Goal: Find specific page/section: Find specific page/section

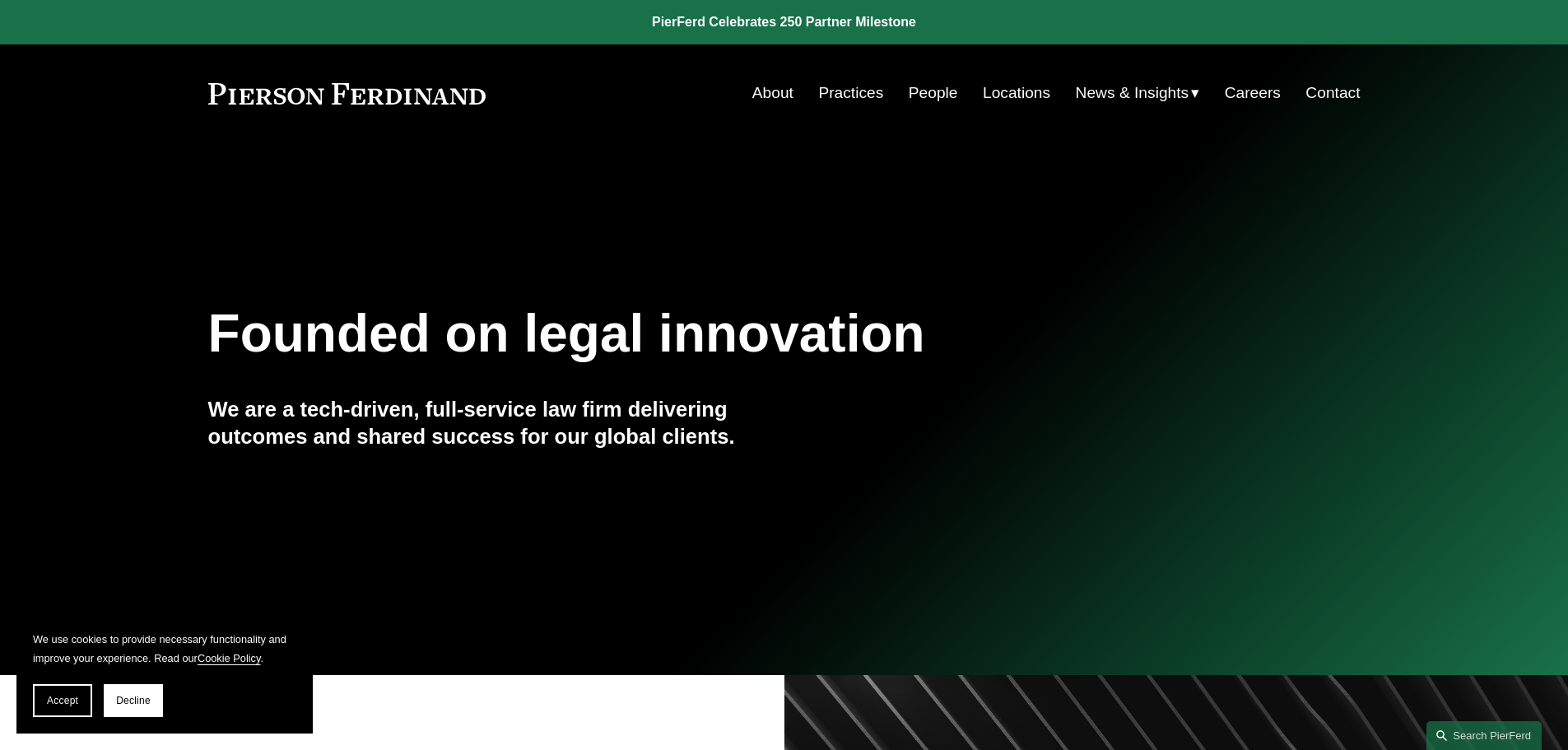
click at [841, 78] on link "Practices" at bounding box center [850, 93] width 65 height 31
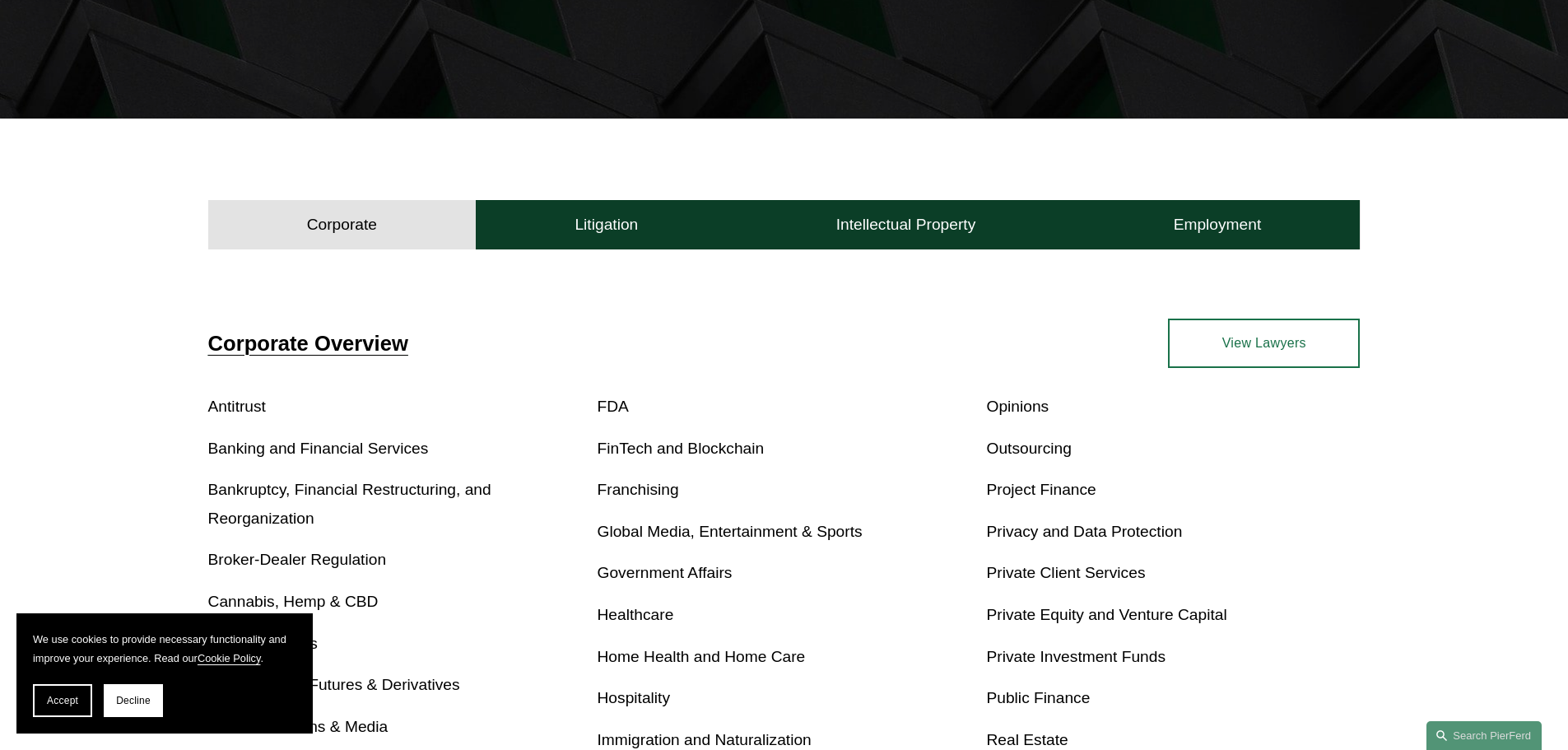
scroll to position [412, 0]
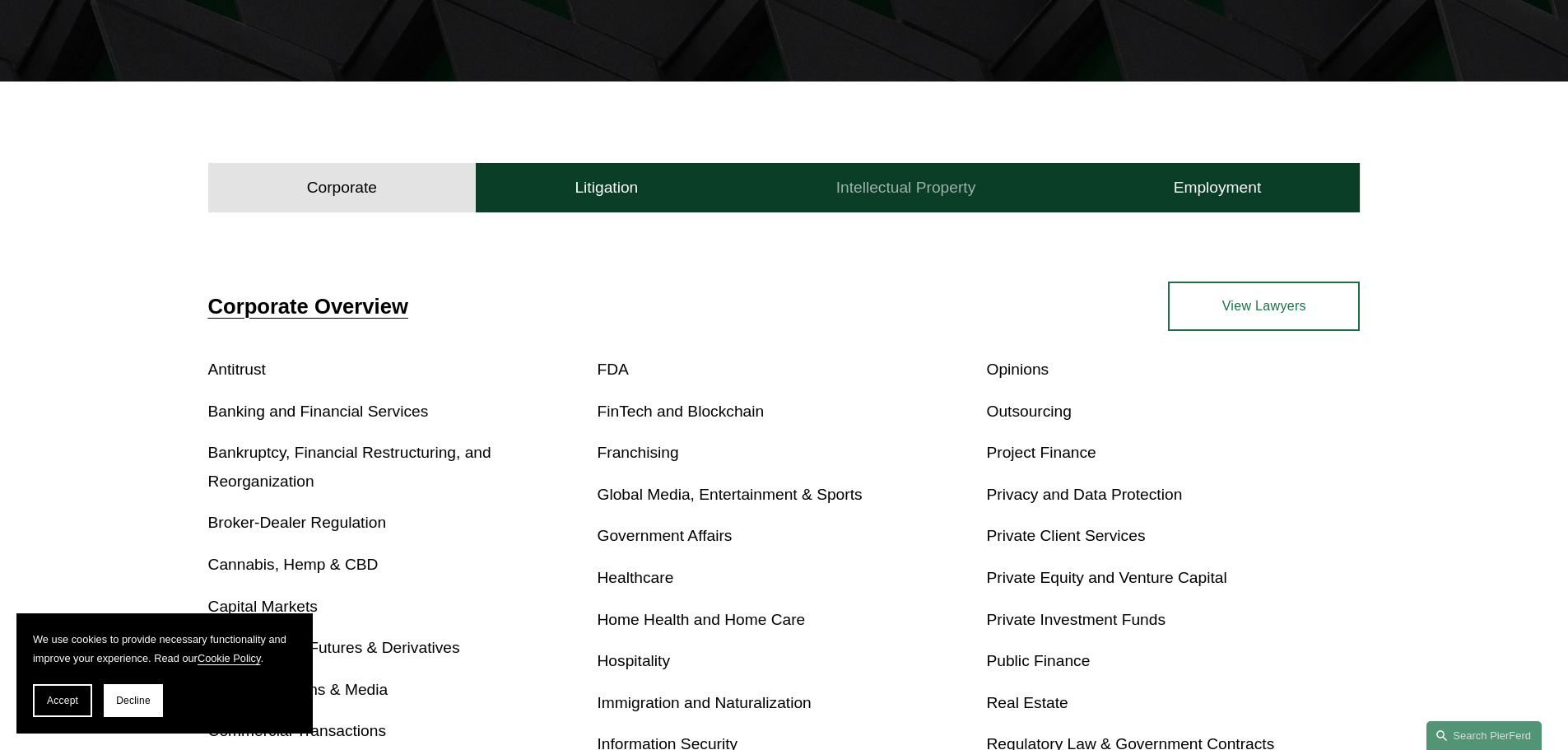
click at [899, 180] on h4 "Intellectual Property" at bounding box center [906, 188] width 140 height 20
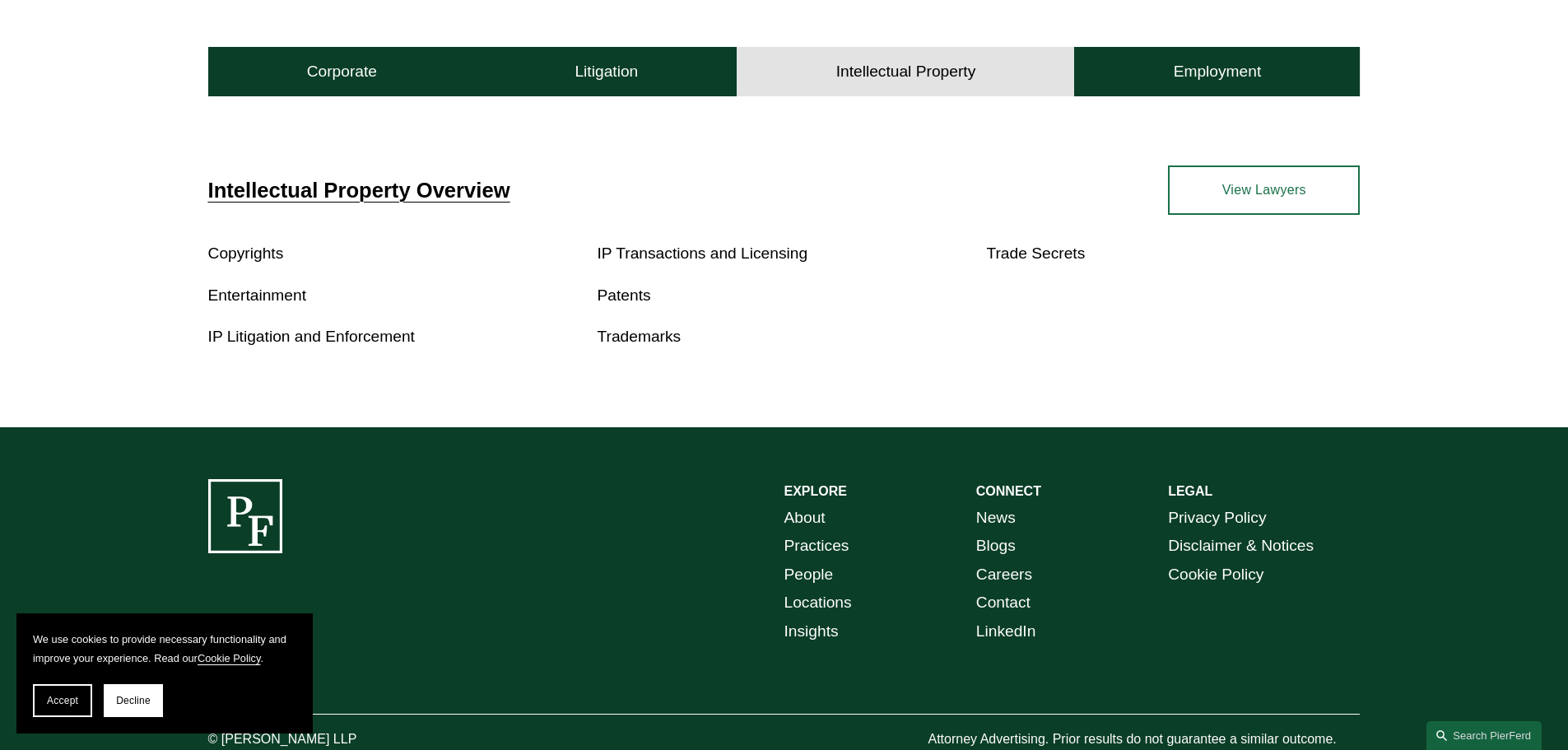
scroll to position [576, 0]
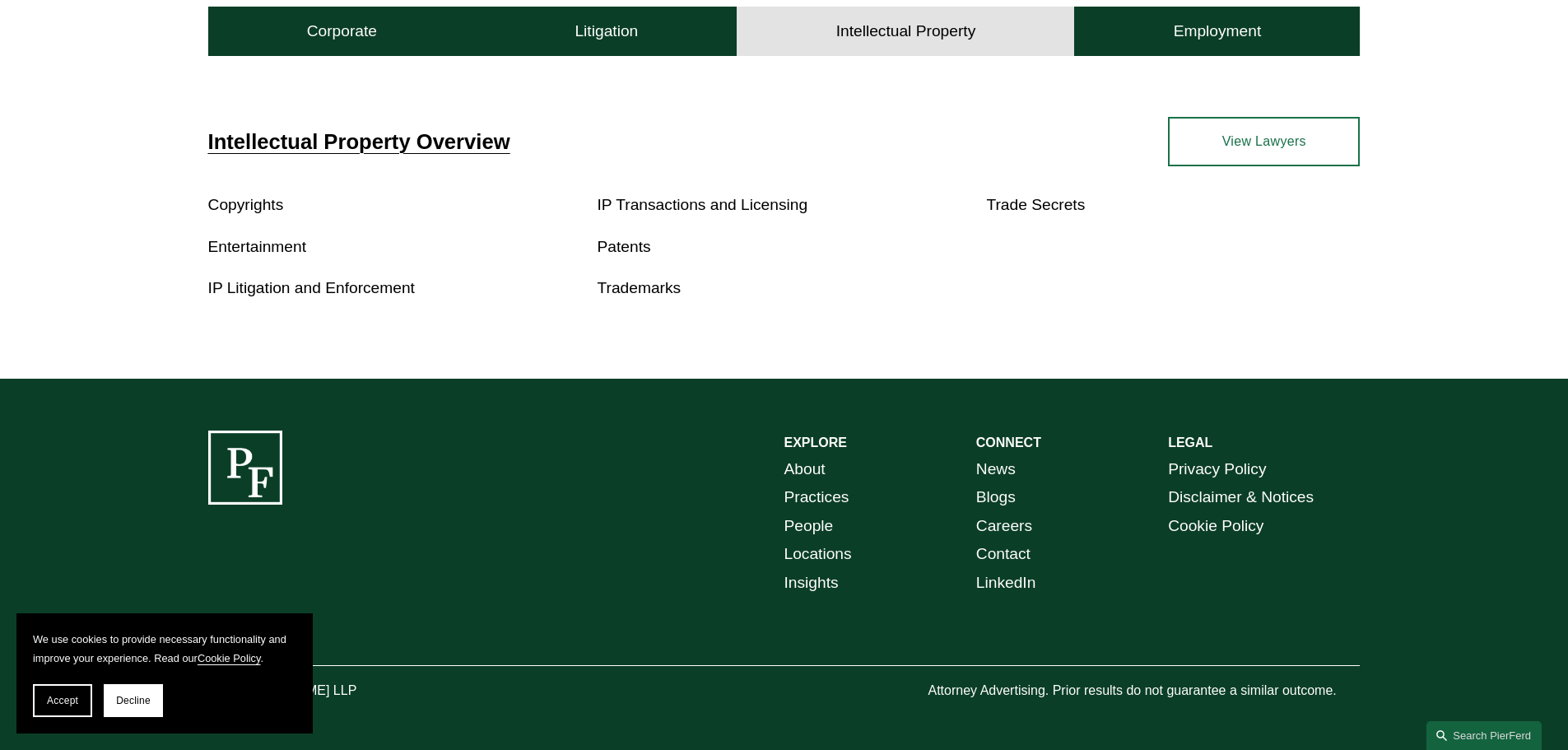
click at [273, 257] on p "Entertainment" at bounding box center [394, 248] width 374 height 29
click at [275, 249] on link "Entertainment" at bounding box center [257, 247] width 98 height 18
click at [640, 291] on link "Trademarks" at bounding box center [640, 288] width 84 height 18
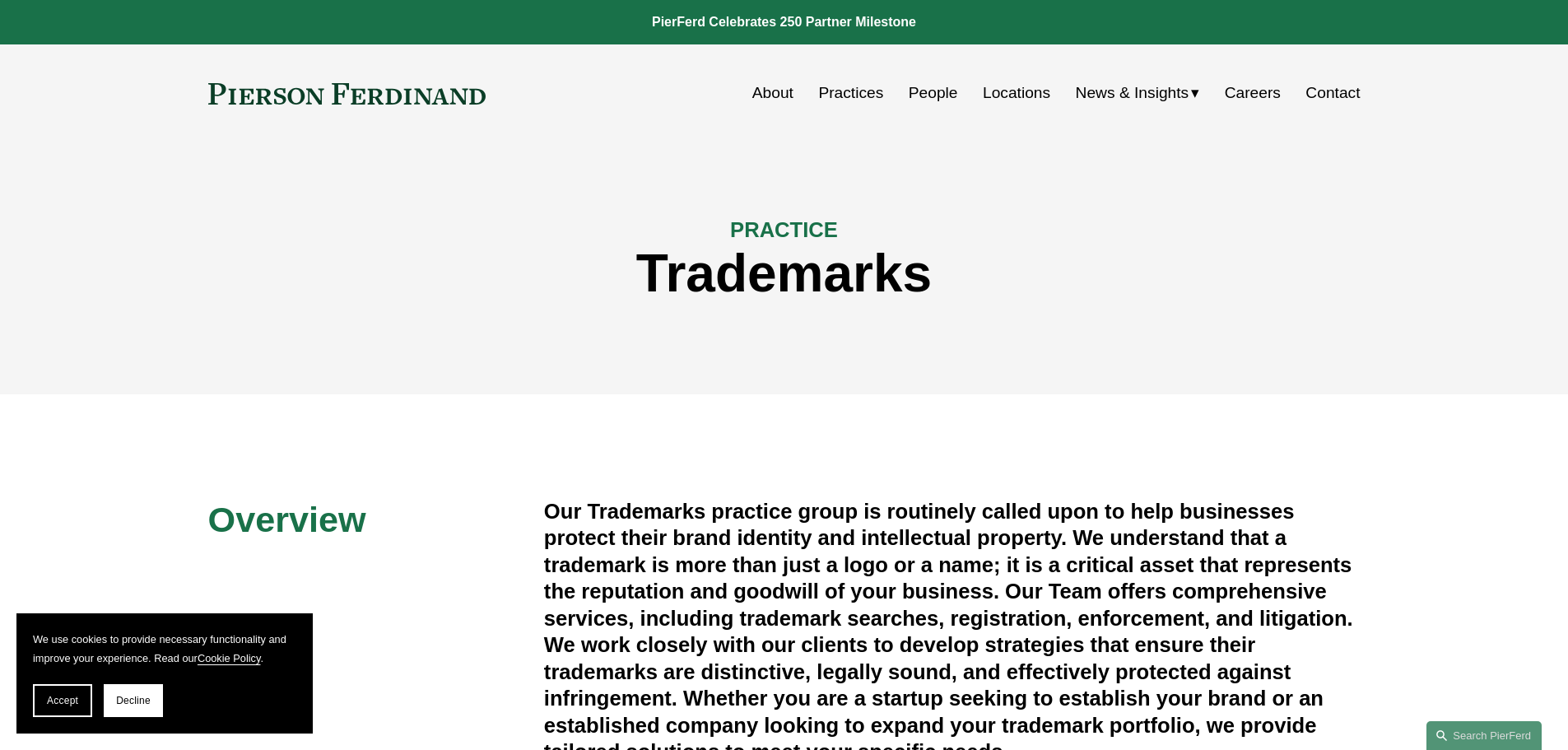
click at [929, 85] on link "People" at bounding box center [933, 93] width 50 height 31
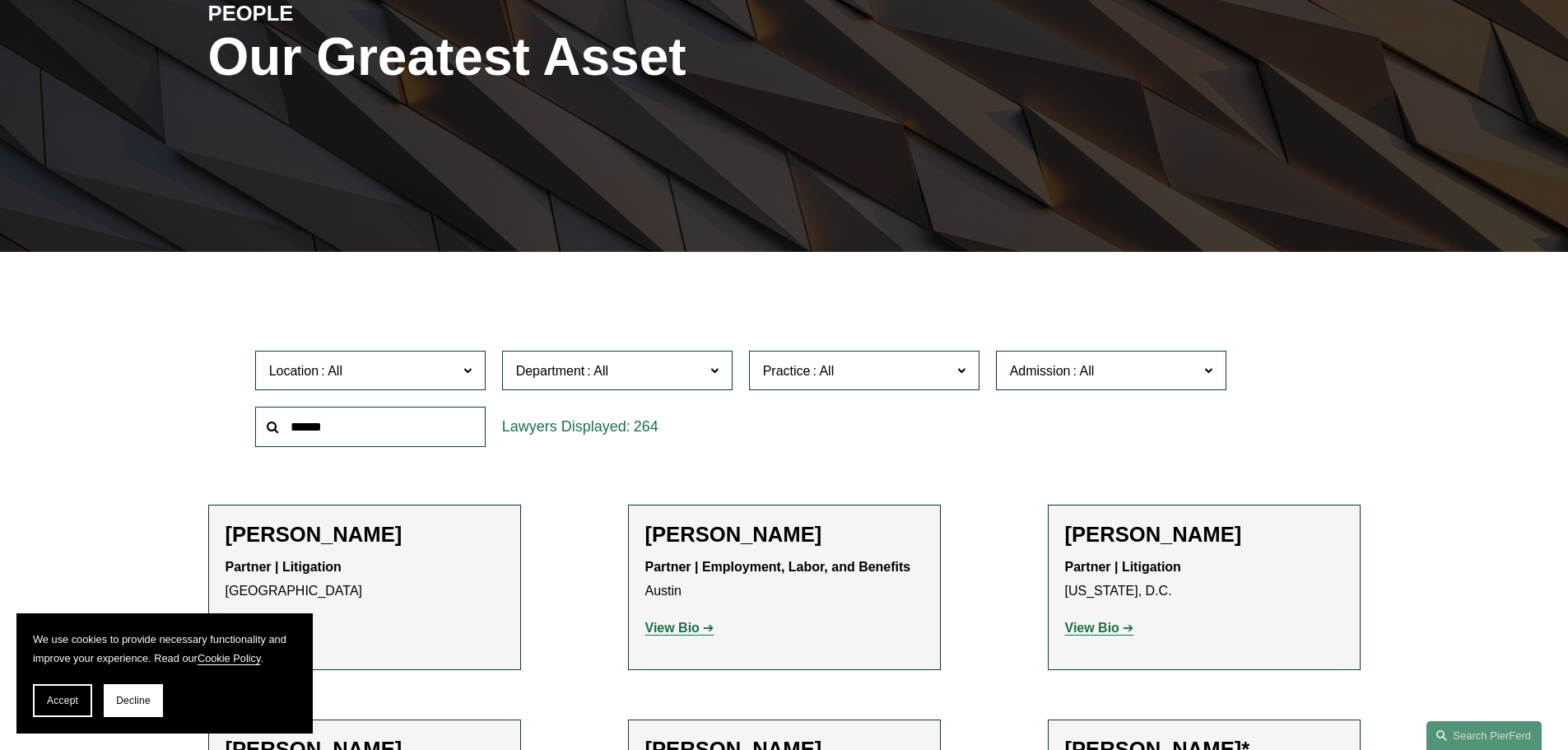
scroll to position [329, 0]
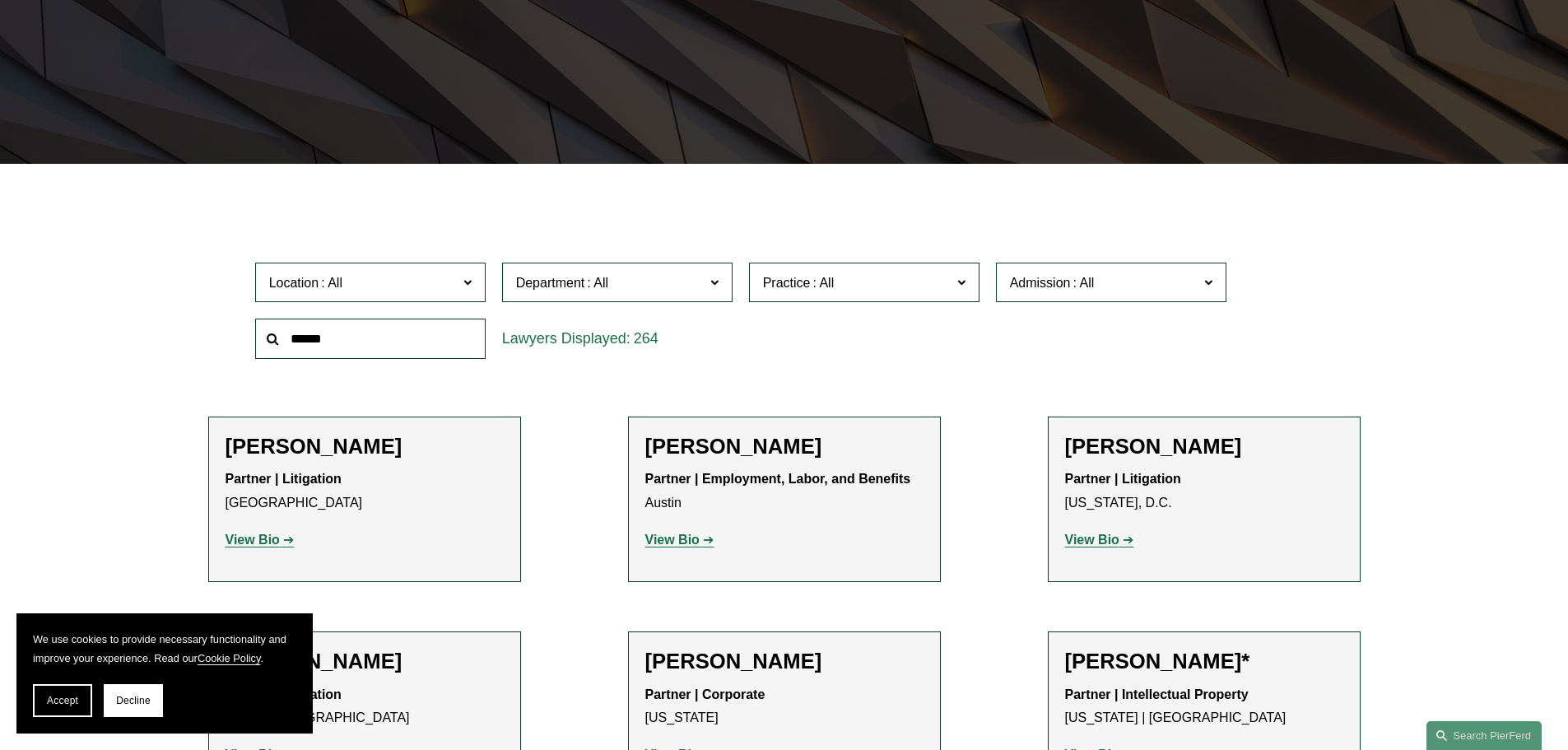
click at [394, 299] on label "Location" at bounding box center [370, 282] width 230 height 40
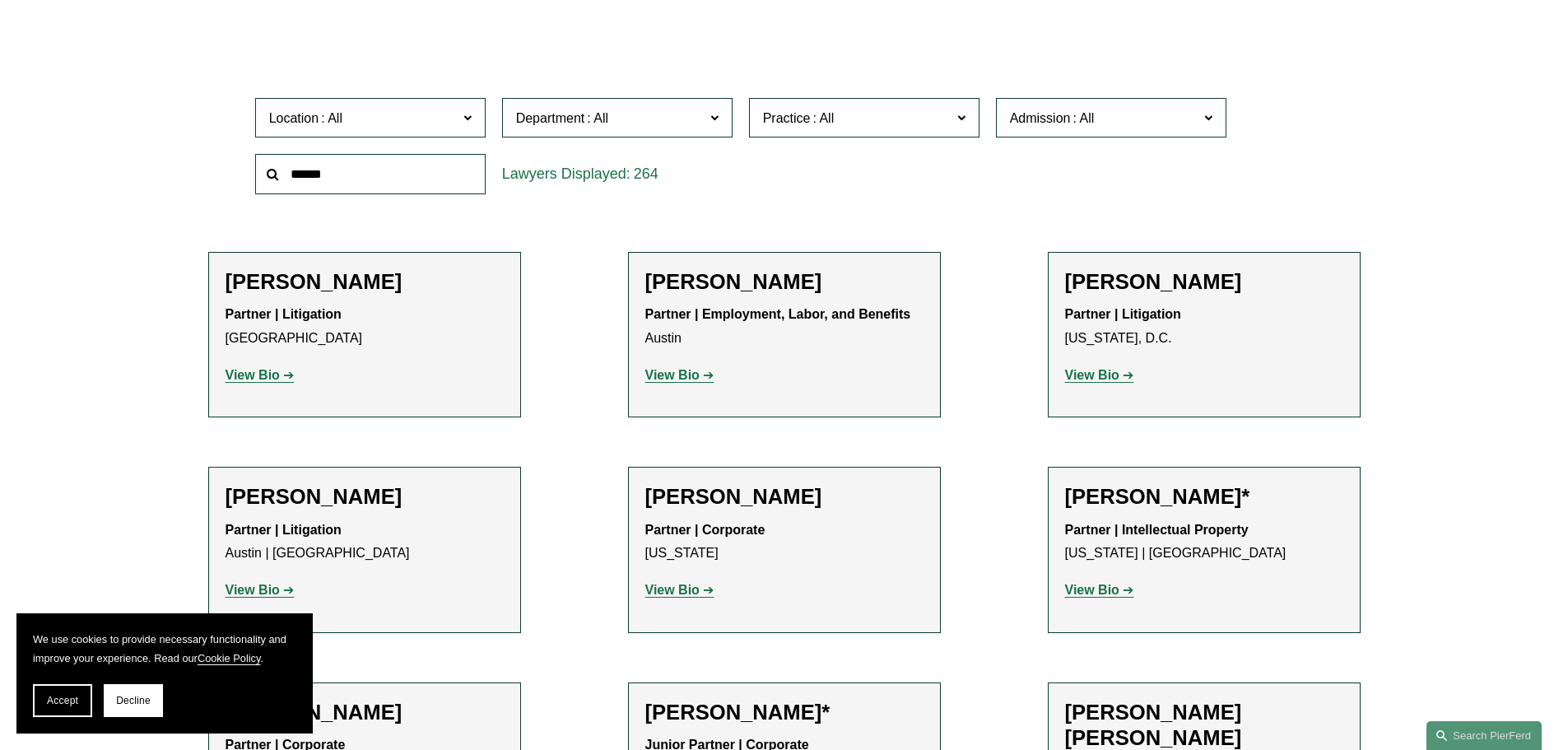
click at [0, 0] on link "Detroit" at bounding box center [0, 0] width 0 height 0
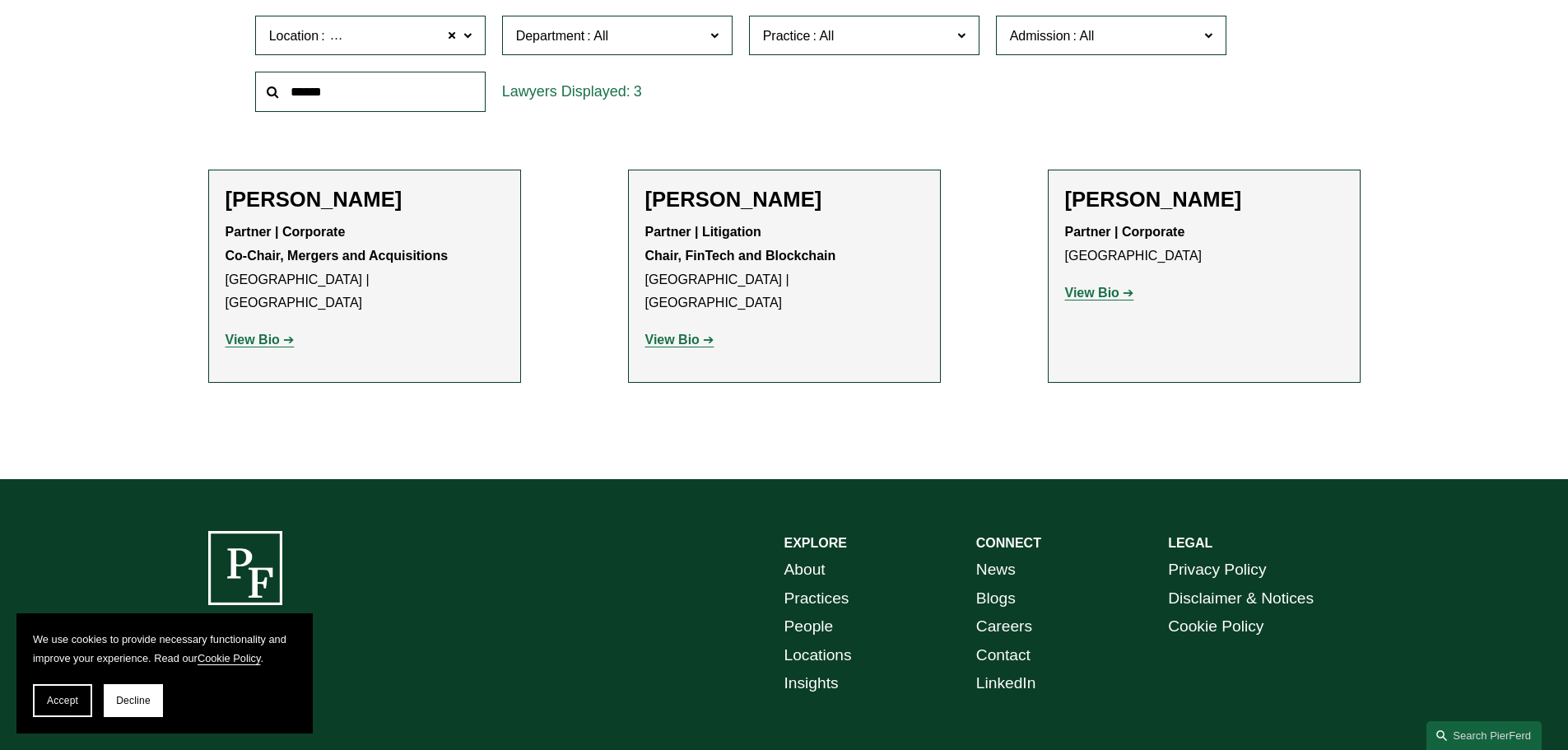
scroll to position [494, 0]
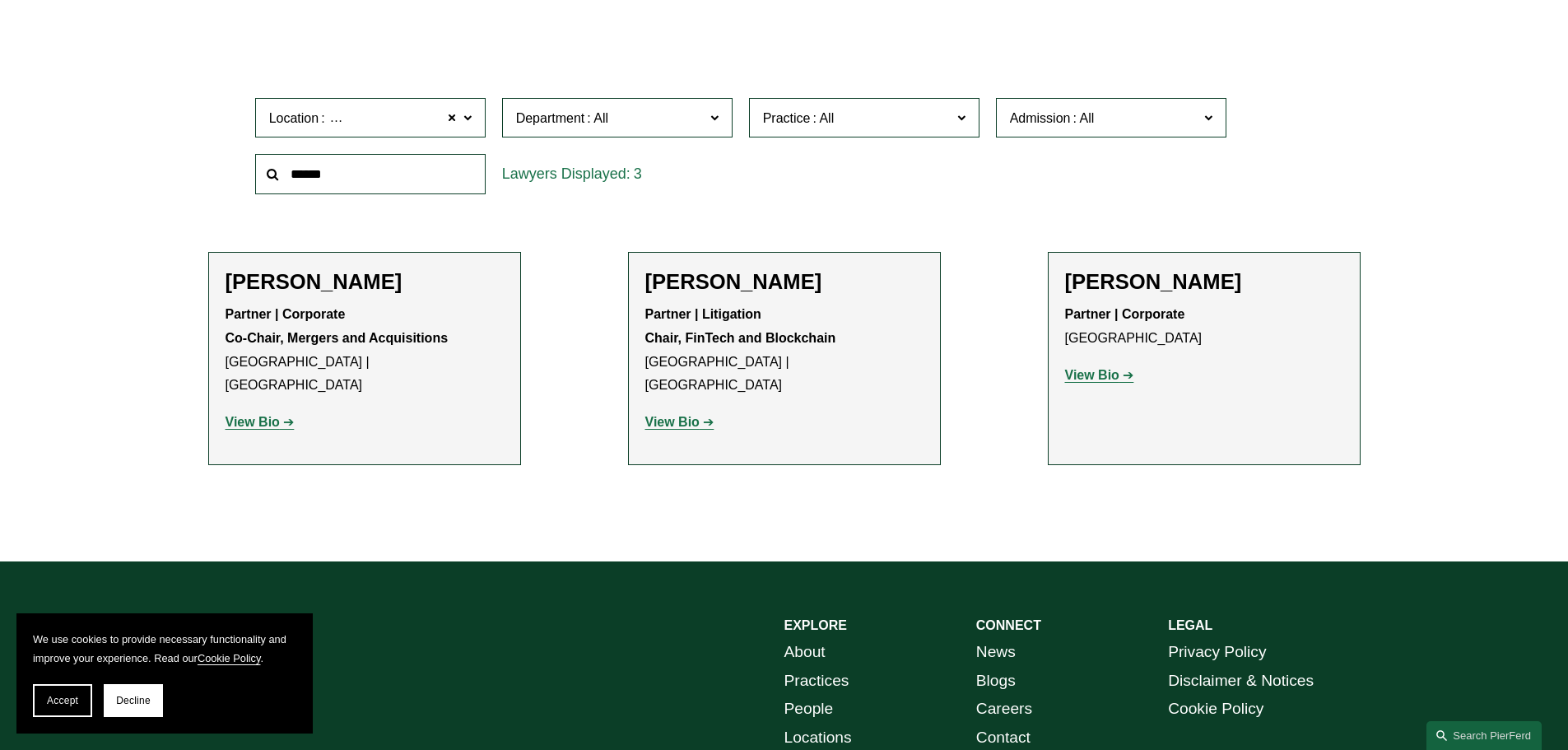
click at [429, 117] on span "Location Detroit" at bounding box center [363, 118] width 188 height 22
click at [0, 0] on link "Los Angeles" at bounding box center [0, 0] width 0 height 0
